Goal: Information Seeking & Learning: Learn about a topic

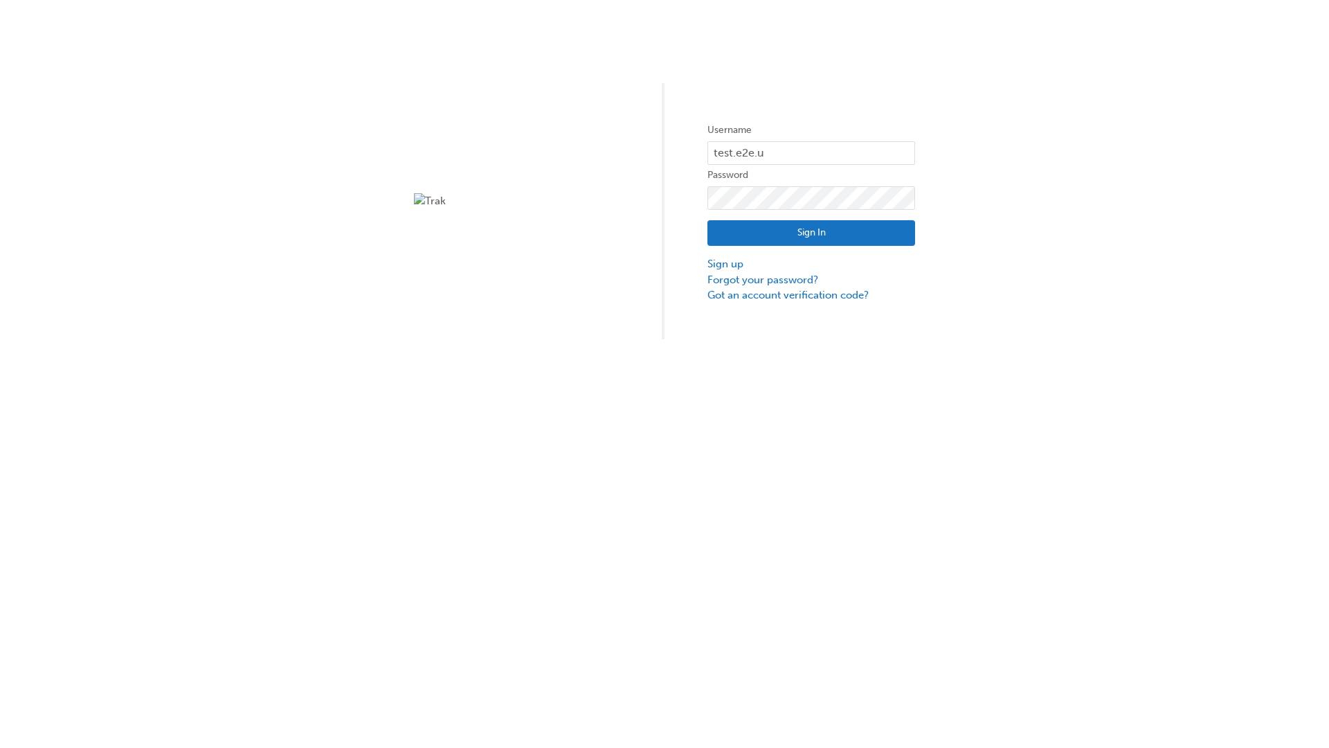
type input "test.e2e.user14"
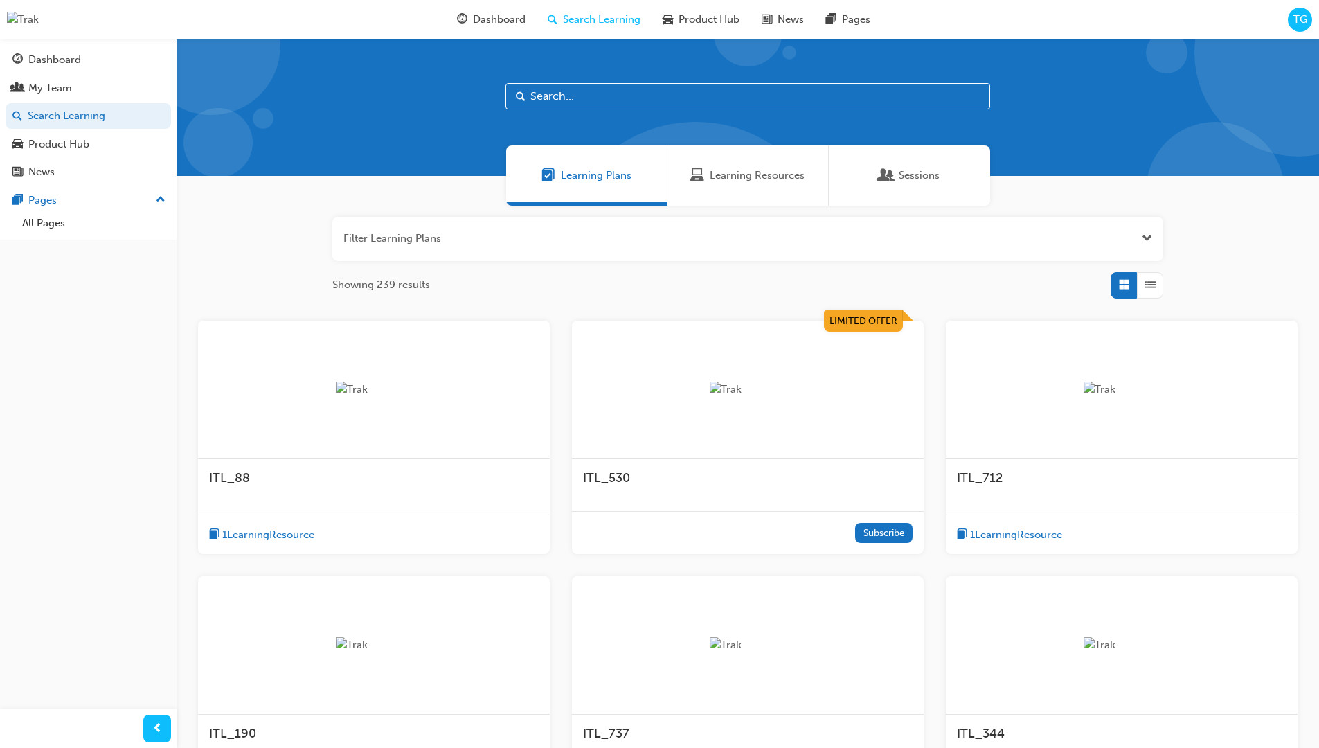
scroll to position [44, 0]
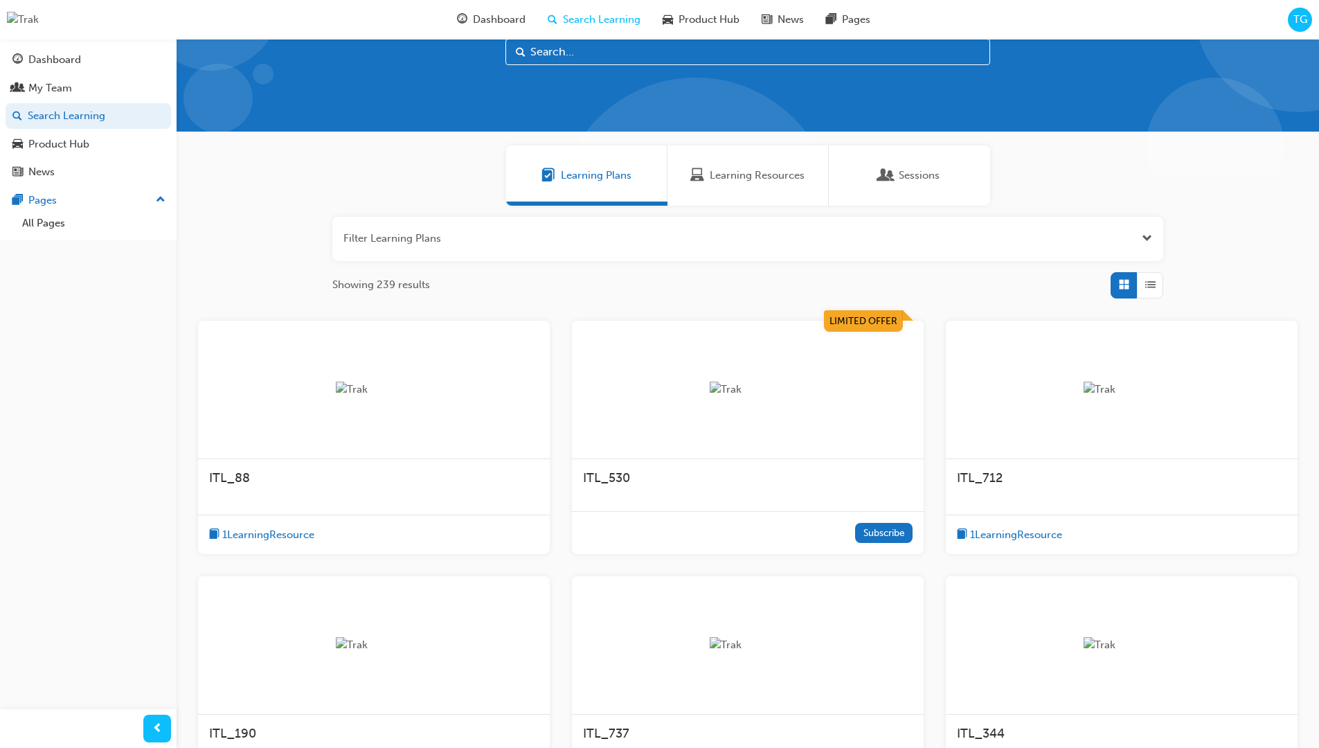
scroll to position [39, 0]
